Goal: Find specific page/section: Find specific page/section

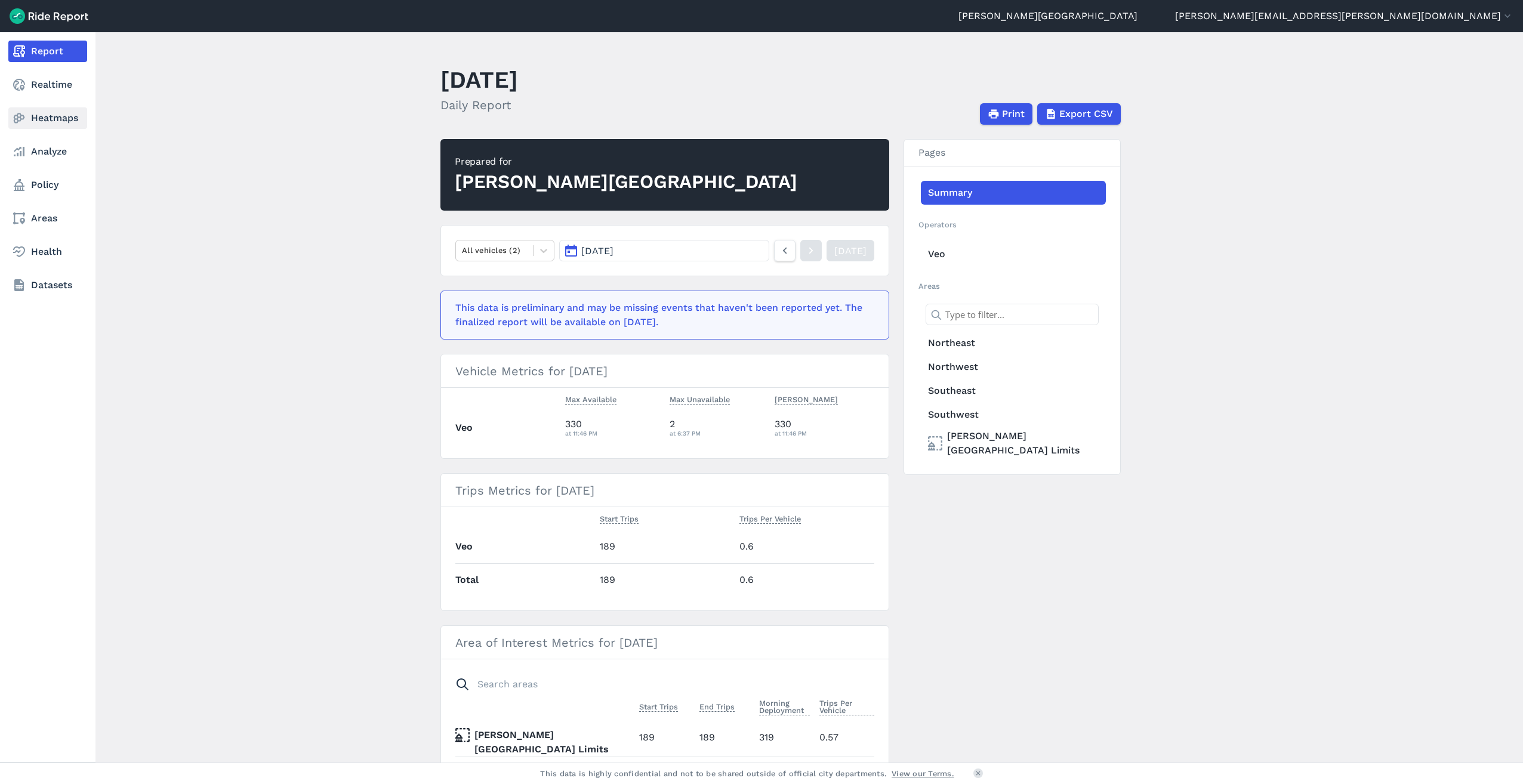
click at [53, 117] on link "Heatmaps" at bounding box center [48, 118] width 79 height 22
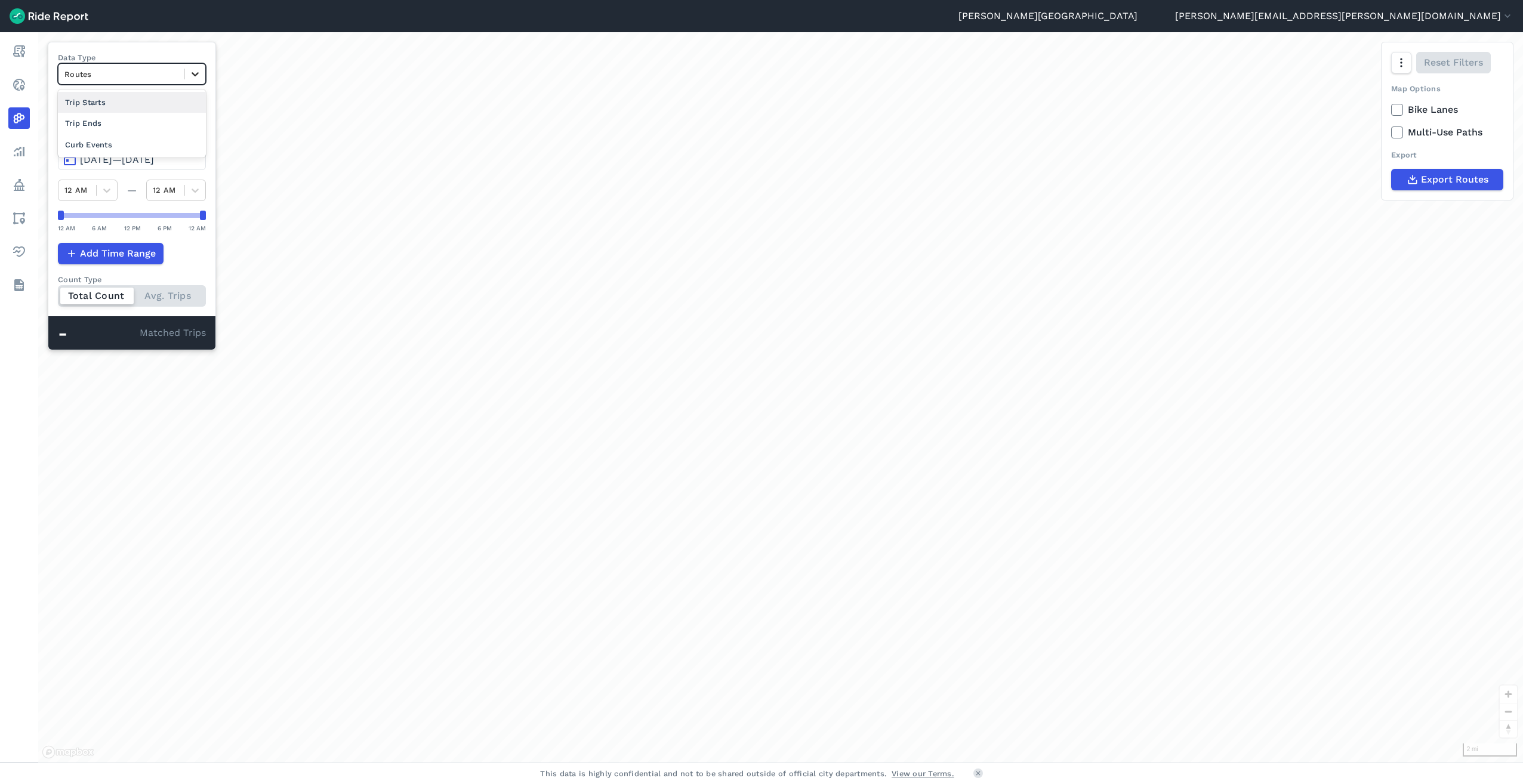
click at [188, 77] on div at bounding box center [195, 74] width 20 height 20
click at [189, 77] on icon at bounding box center [195, 74] width 12 height 12
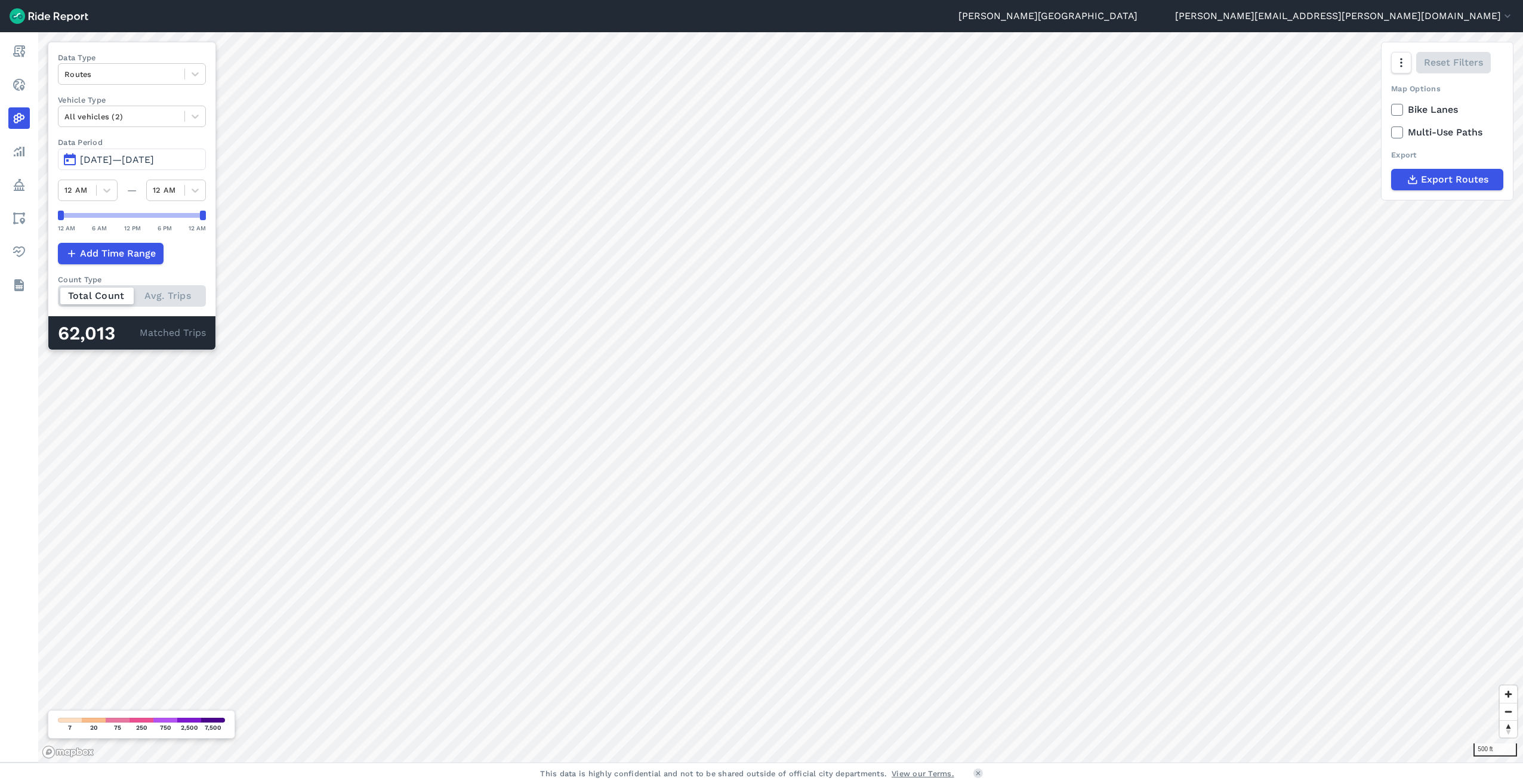
click at [114, 157] on span "[DATE]—[DATE]" at bounding box center [117, 159] width 74 height 11
click at [103, 157] on span "[DATE]—[DATE]" at bounding box center [117, 159] width 74 height 11
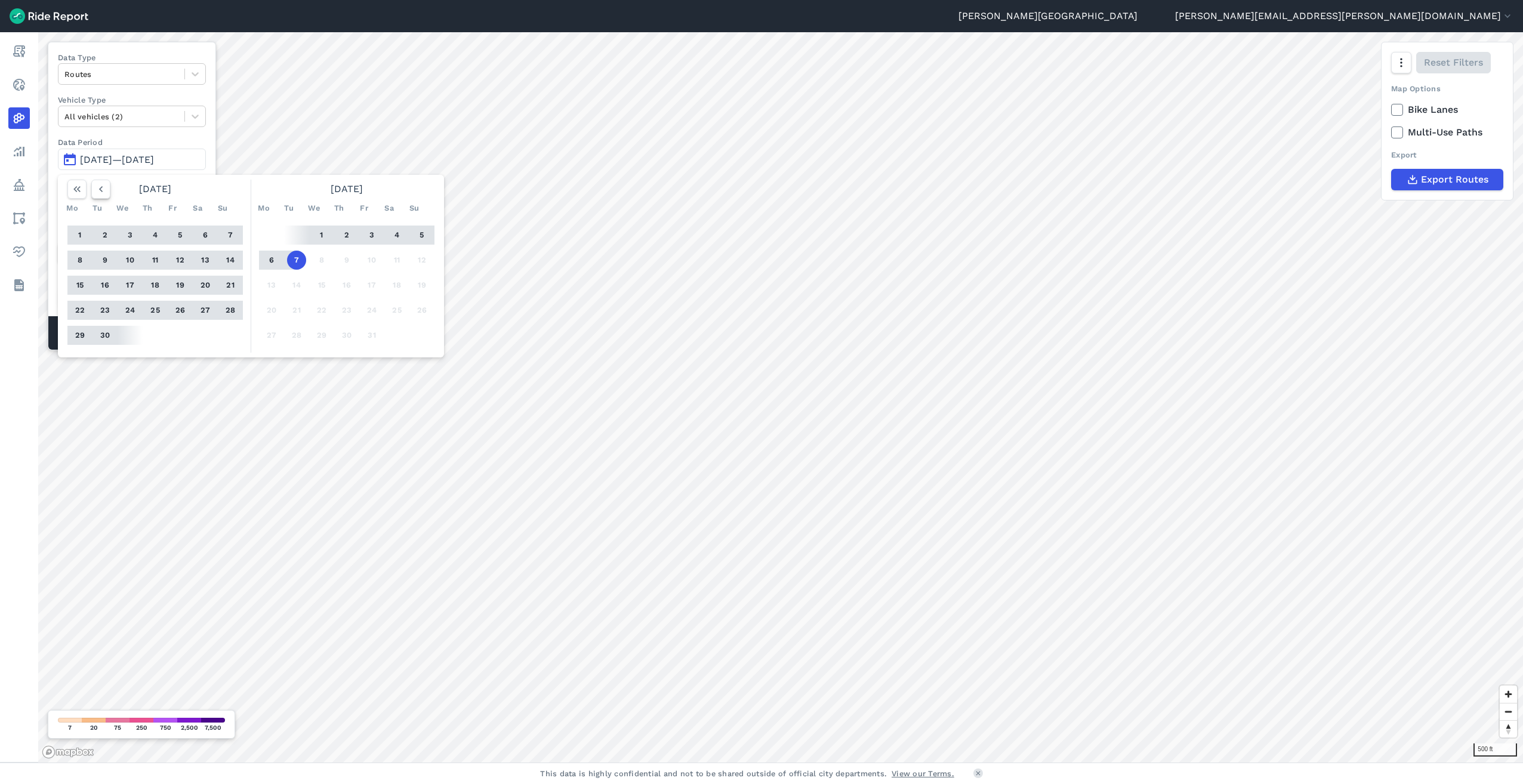
click at [107, 191] on button "button" at bounding box center [101, 189] width 19 height 19
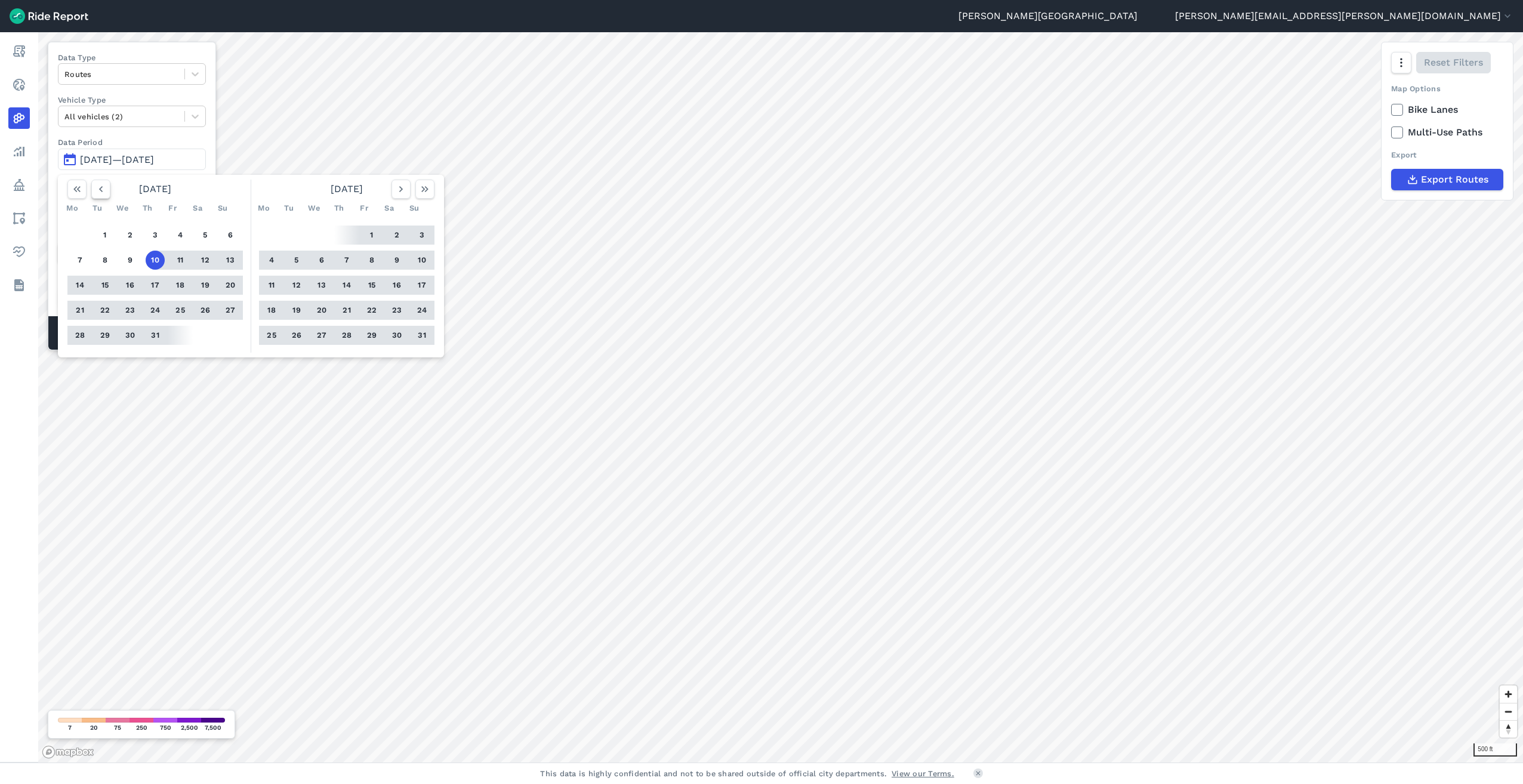
click at [107, 191] on button "button" at bounding box center [101, 189] width 19 height 19
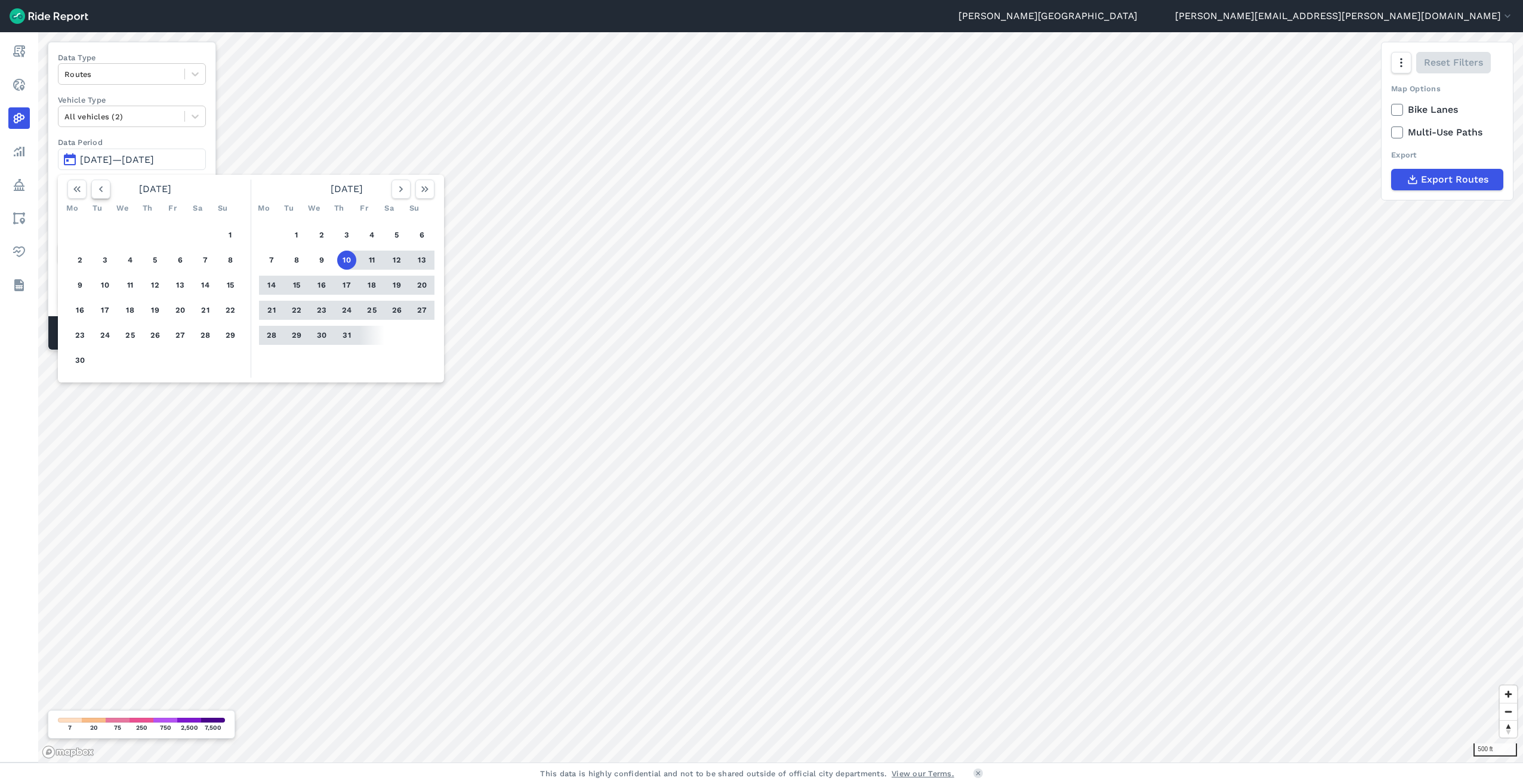
click at [107, 191] on button "button" at bounding box center [101, 189] width 19 height 19
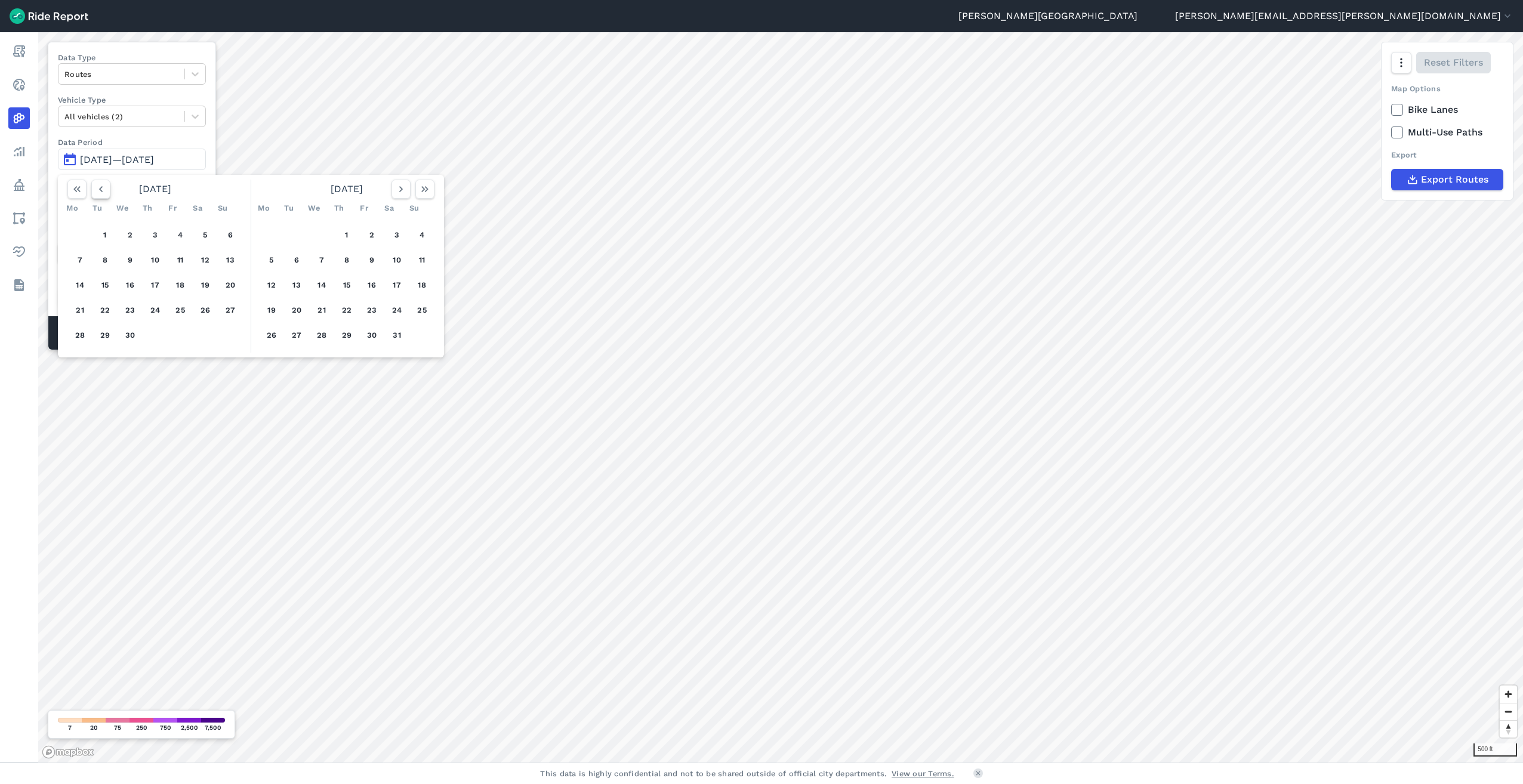
click at [107, 191] on button "button" at bounding box center [101, 189] width 19 height 19
click at [129, 233] on button "1" at bounding box center [130, 235] width 19 height 19
click at [432, 196] on button "button" at bounding box center [425, 189] width 19 height 19
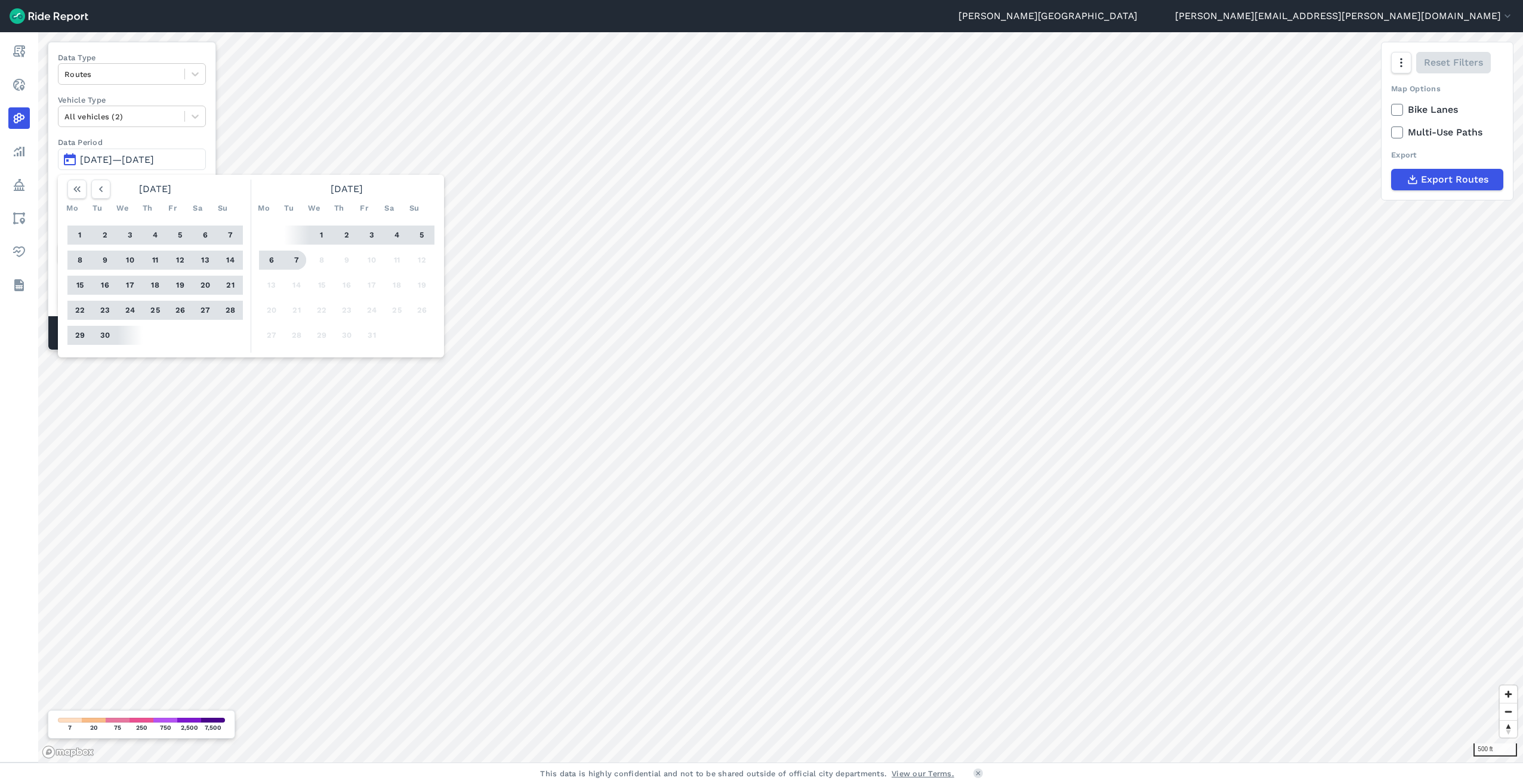
click at [295, 258] on button "7" at bounding box center [296, 260] width 19 height 19
